Goal: Entertainment & Leisure: Consume media (video, audio)

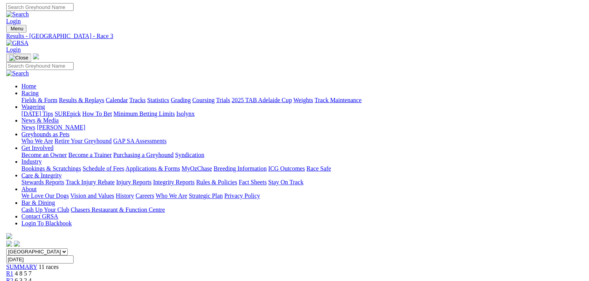
scroll to position [39, 0]
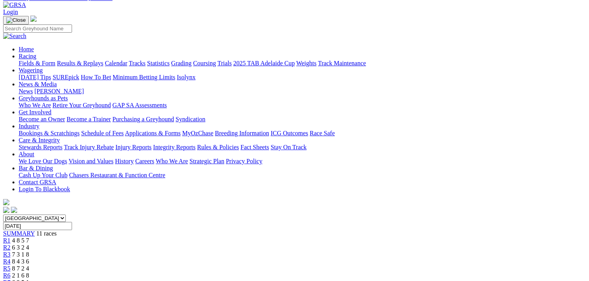
click at [29, 265] on span "8 7 2 4" at bounding box center [20, 268] width 17 height 7
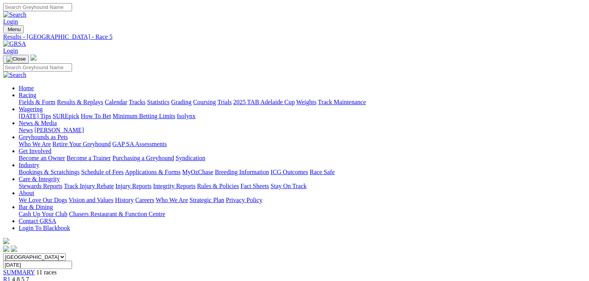
scroll to position [156, 0]
